Goal: Transaction & Acquisition: Download file/media

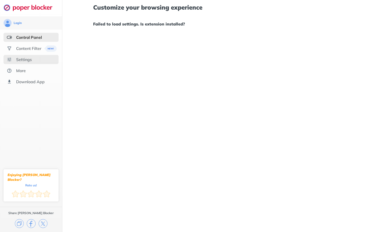
click at [26, 61] on div "Settings" at bounding box center [24, 59] width 16 height 5
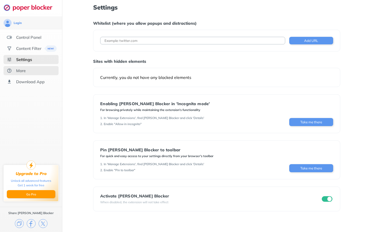
click at [25, 73] on div "More" at bounding box center [21, 70] width 10 height 5
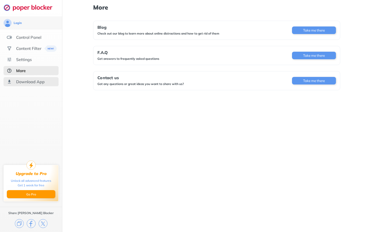
click at [23, 84] on div "Download App" at bounding box center [30, 81] width 28 height 5
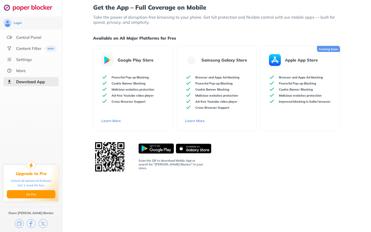
click at [152, 150] on img at bounding box center [155, 148] width 35 height 10
click at [287, 61] on p "Apple App Store" at bounding box center [301, 59] width 33 height 5
